Goal: Transaction & Acquisition: Subscribe to service/newsletter

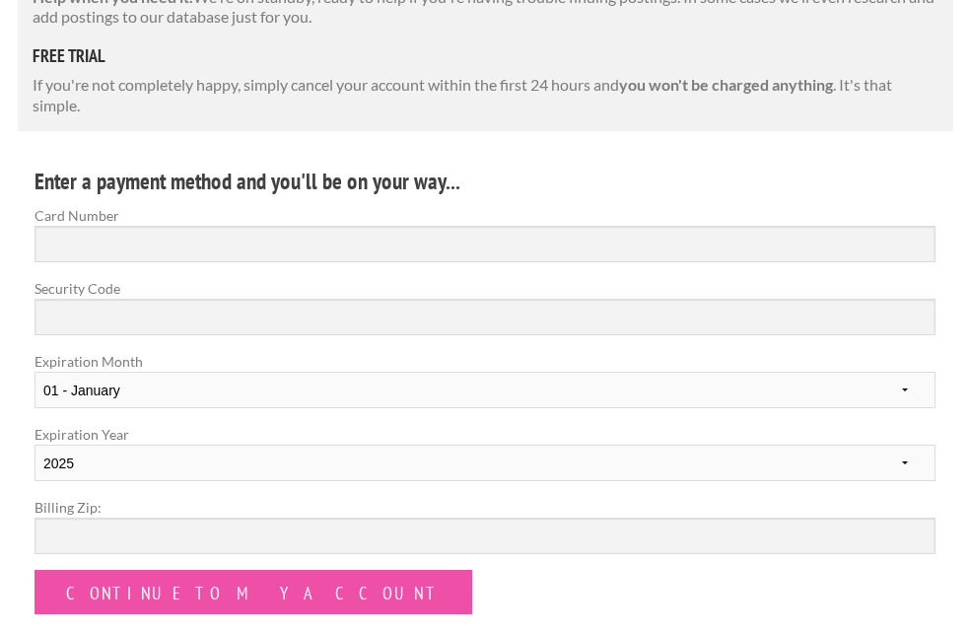
scroll to position [455, 0]
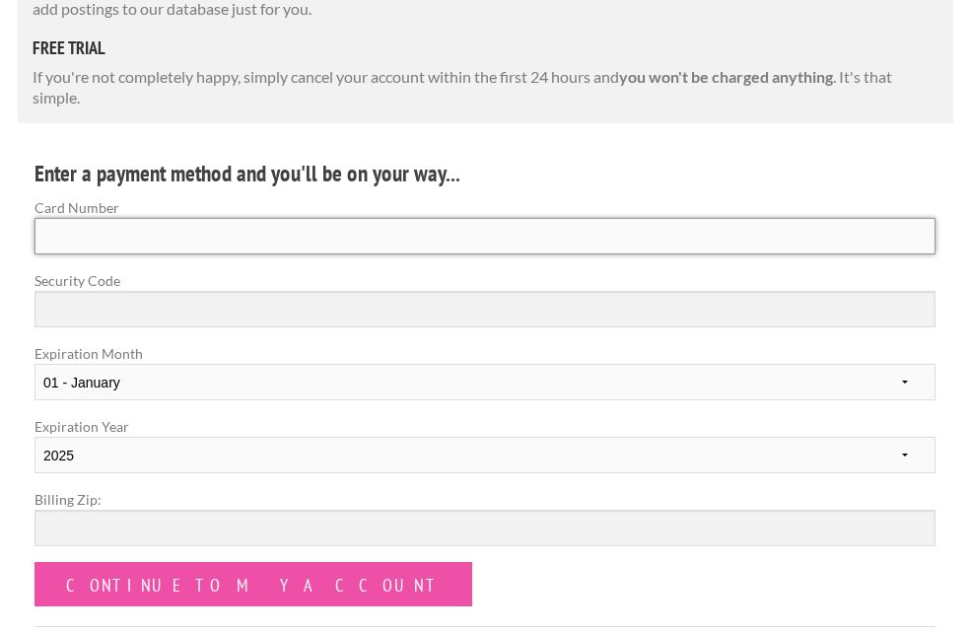
click at [263, 243] on input "Card Number" at bounding box center [485, 236] width 901 height 36
type input "4466 1641 0072 3389"
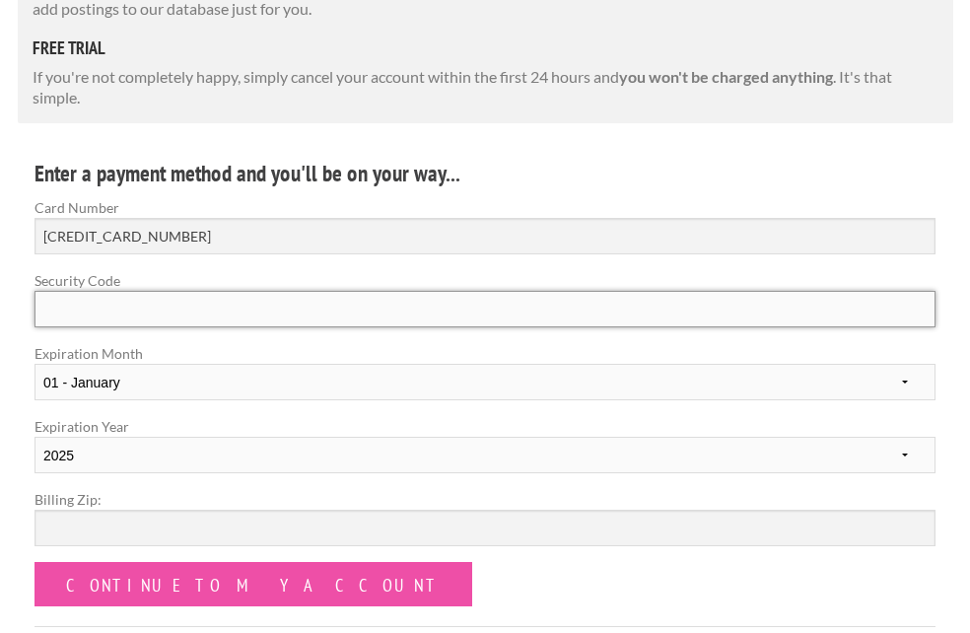
click at [165, 309] on input "Security Code" at bounding box center [485, 309] width 901 height 36
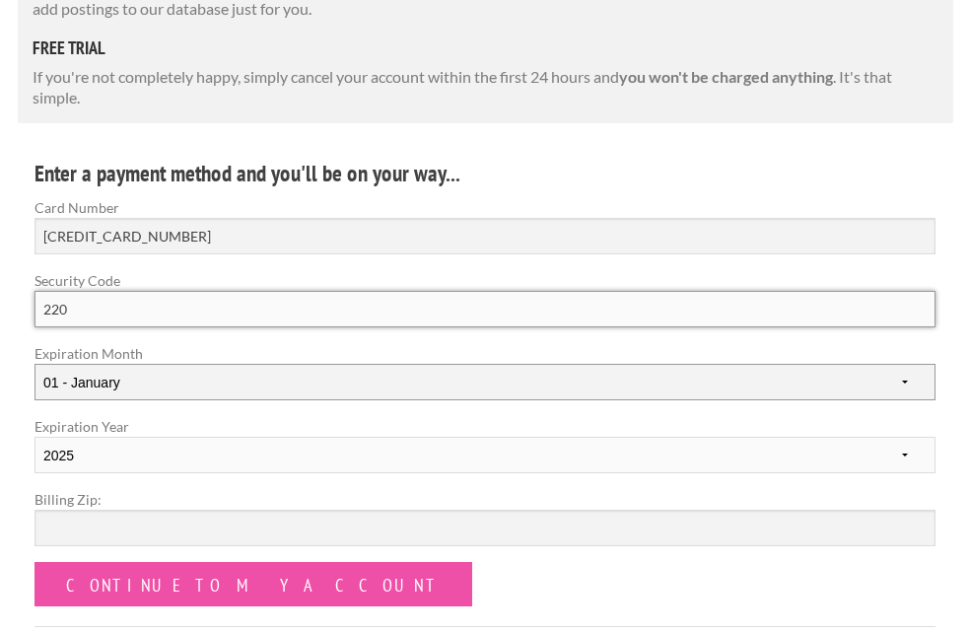
type input "220"
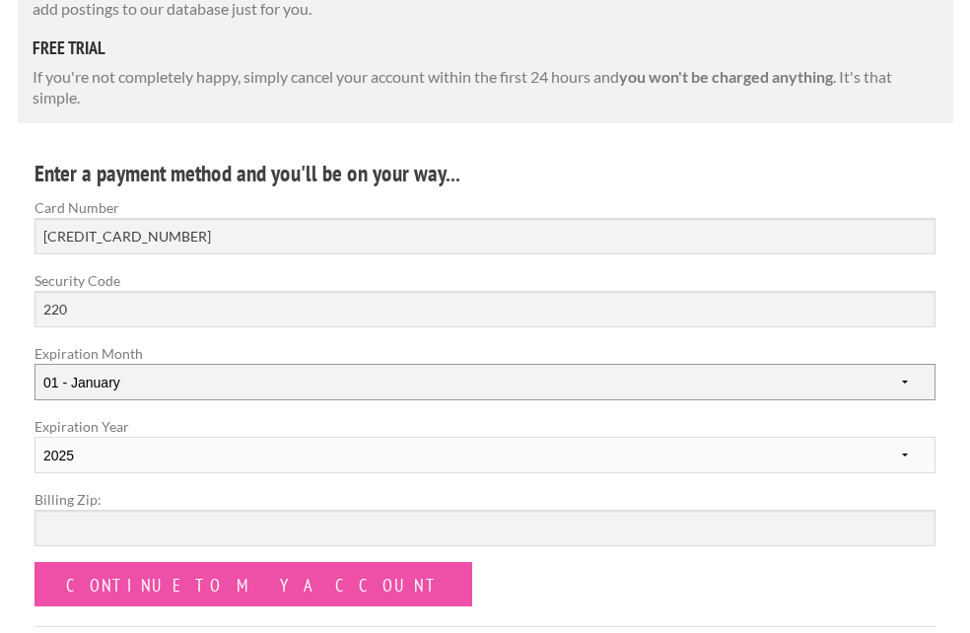
select select "04"
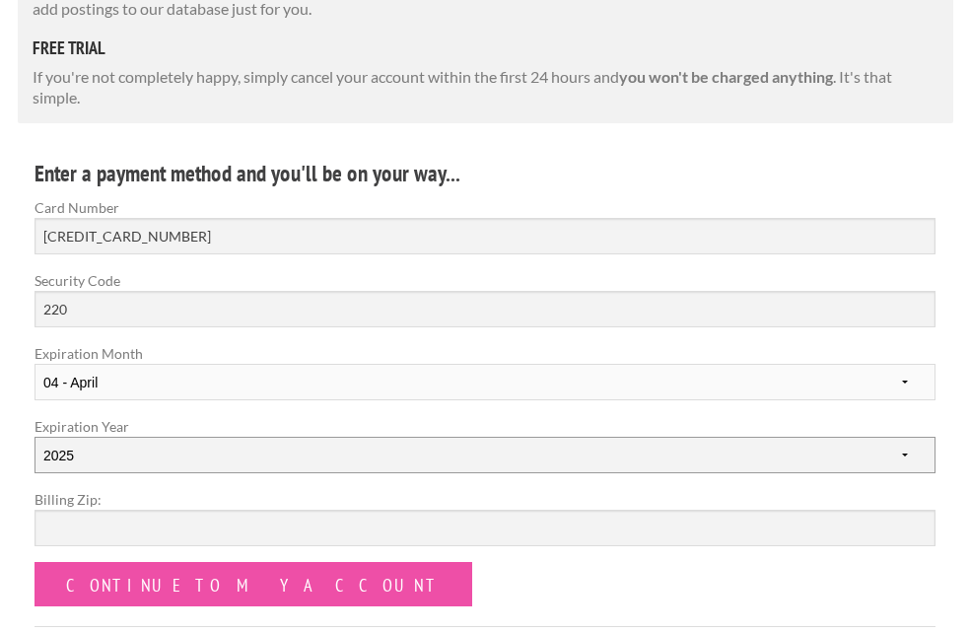
select select "2028"
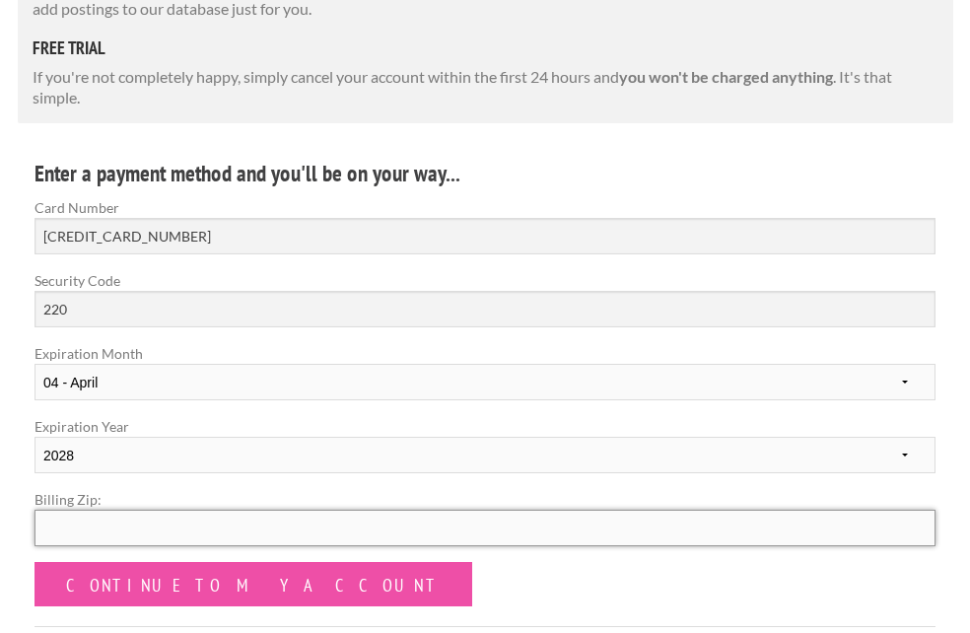
click at [132, 533] on input "Billing Zip:" at bounding box center [485, 528] width 901 height 36
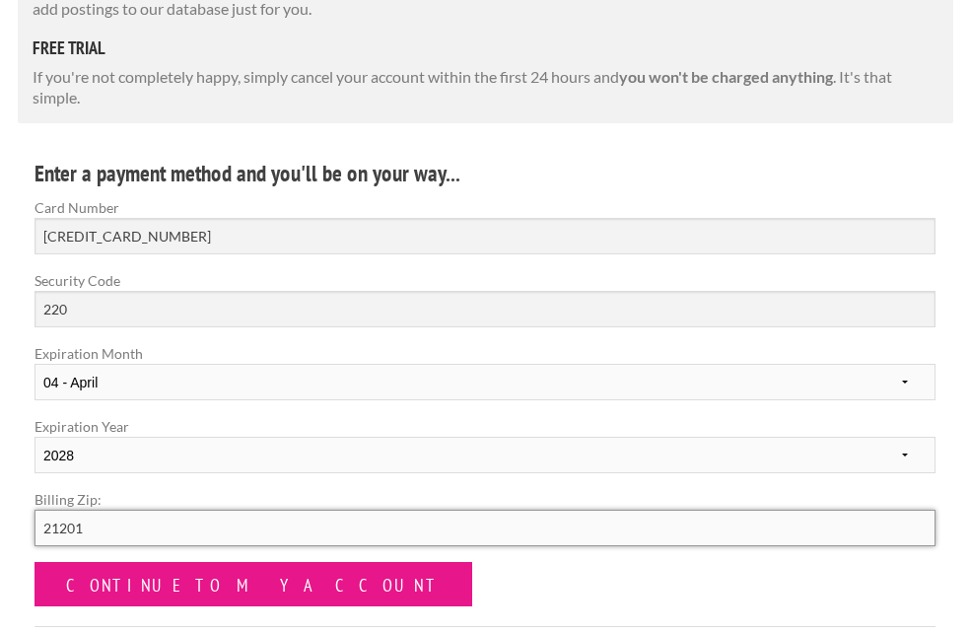
type input "21201"
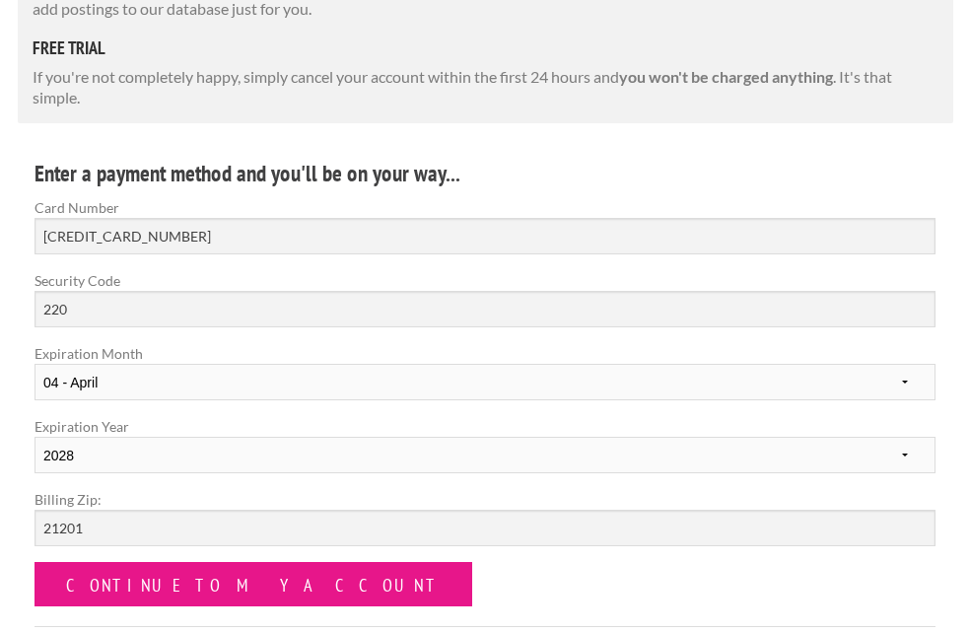
click at [187, 569] on input "Continue to my account" at bounding box center [254, 584] width 438 height 44
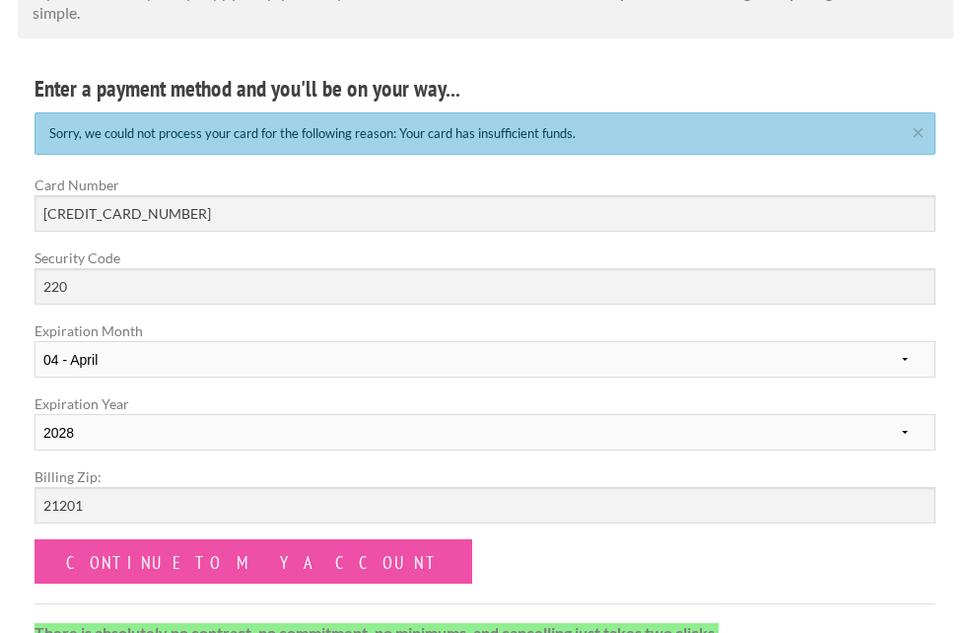
scroll to position [545, 0]
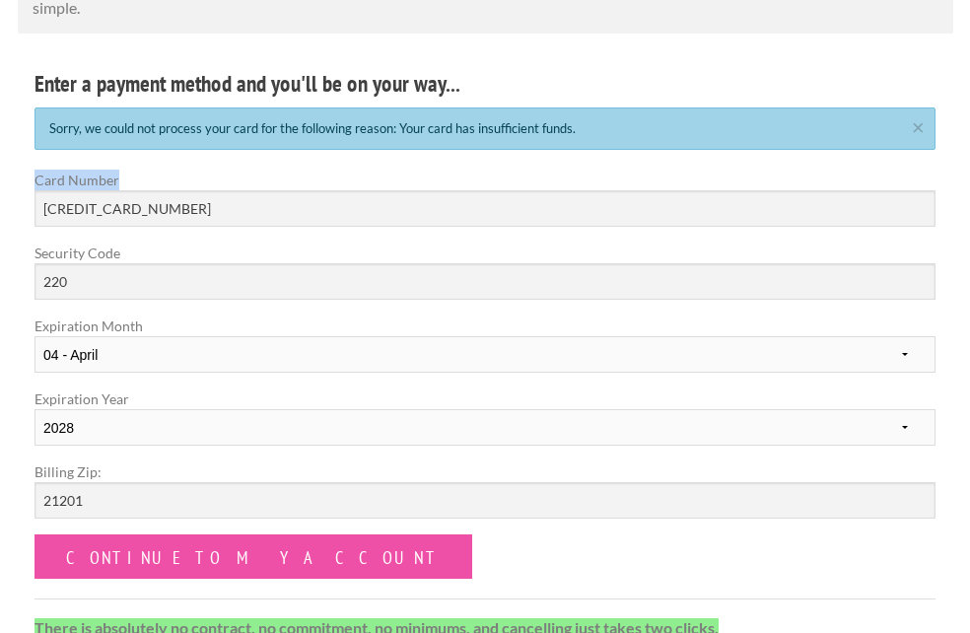
drag, startPoint x: 966, startPoint y: 213, endPoint x: 985, endPoint y: 154, distance: 62.0
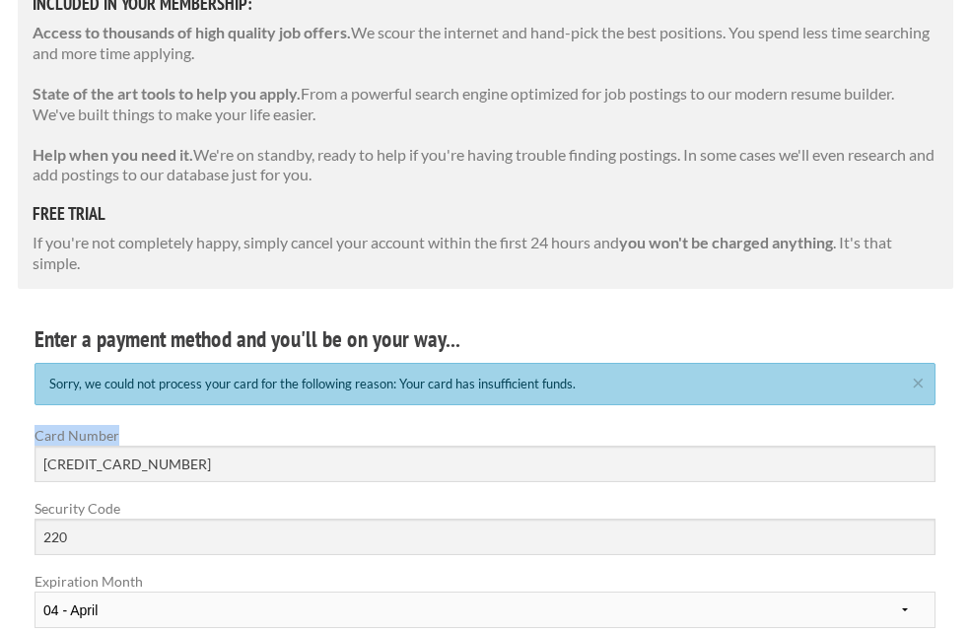
scroll to position [0, 0]
